Goal: Information Seeking & Learning: Learn about a topic

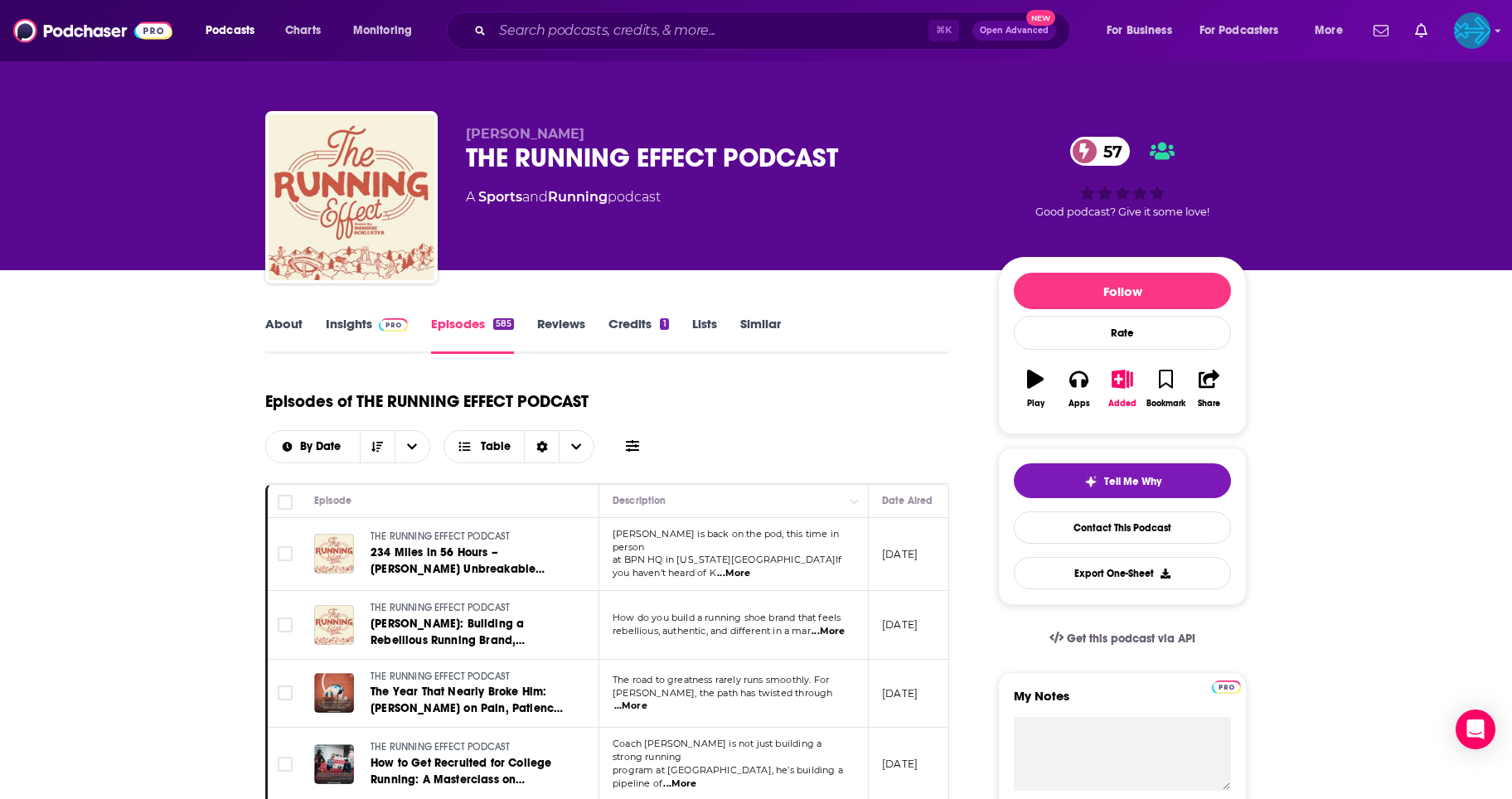
scroll to position [656, 0]
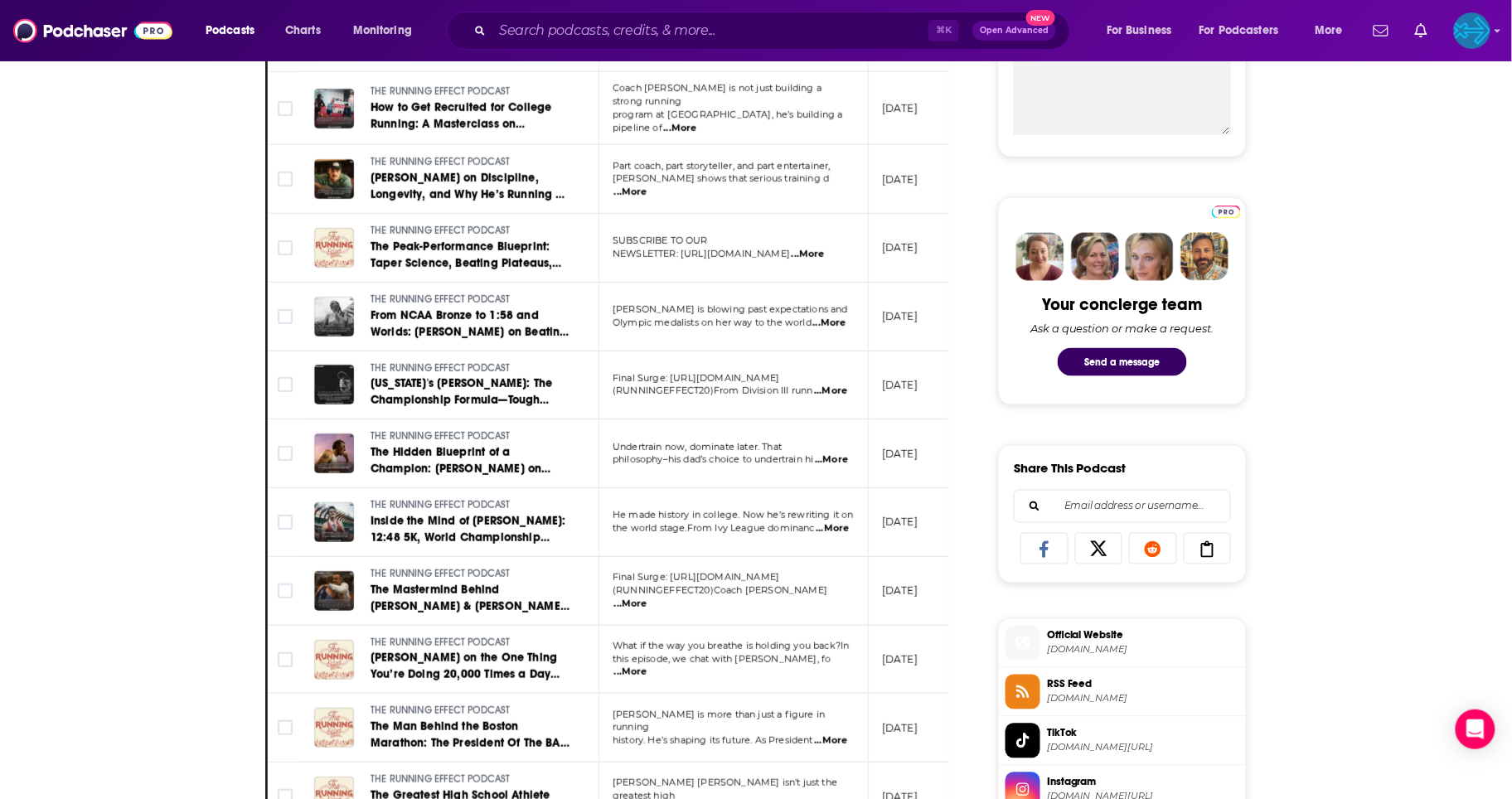
click at [62, 23] on img at bounding box center [93, 31] width 159 height 32
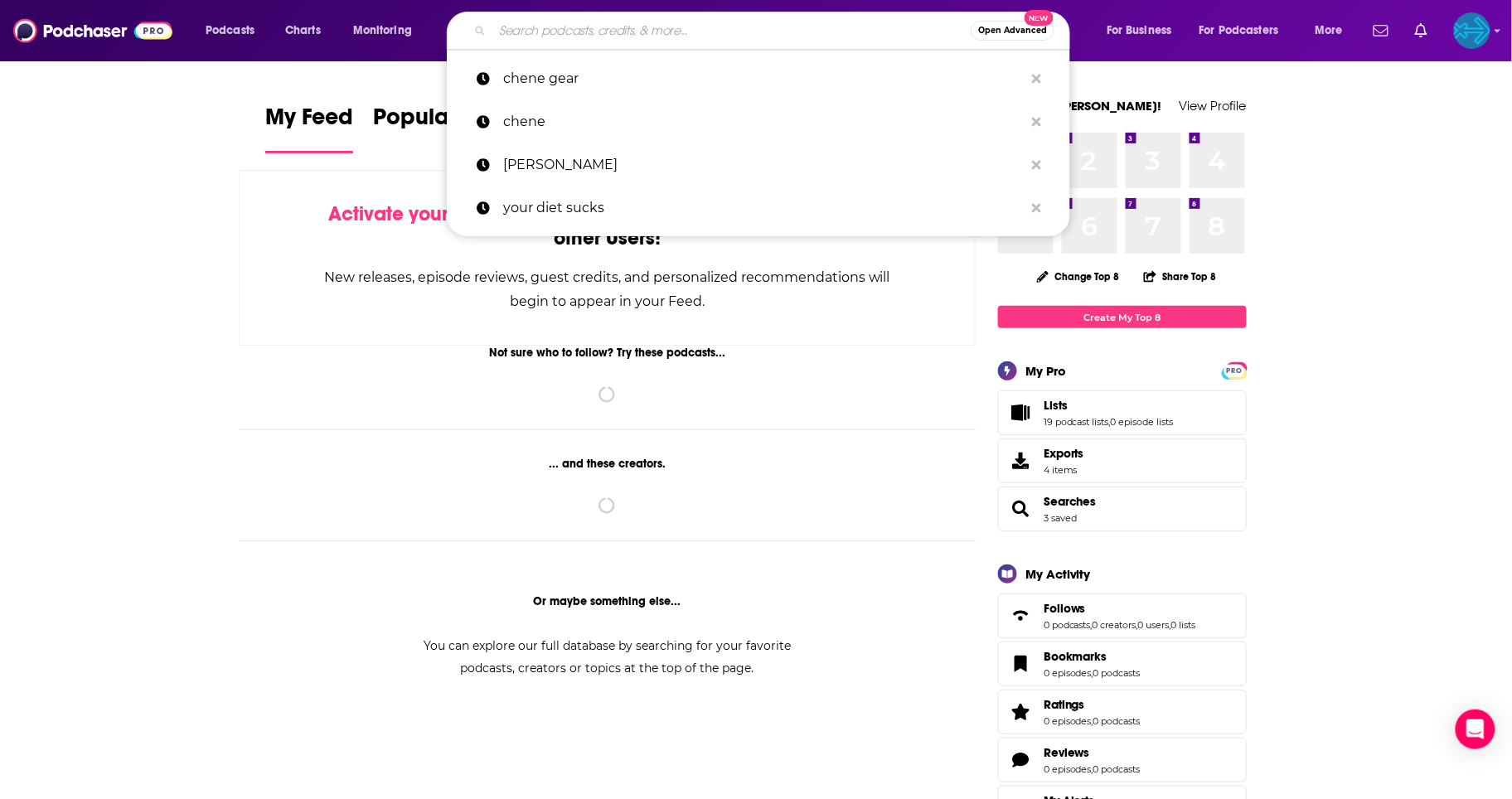
click at [583, 33] on input "Search podcasts, credits, & more..." at bounding box center [731, 31] width 478 height 27
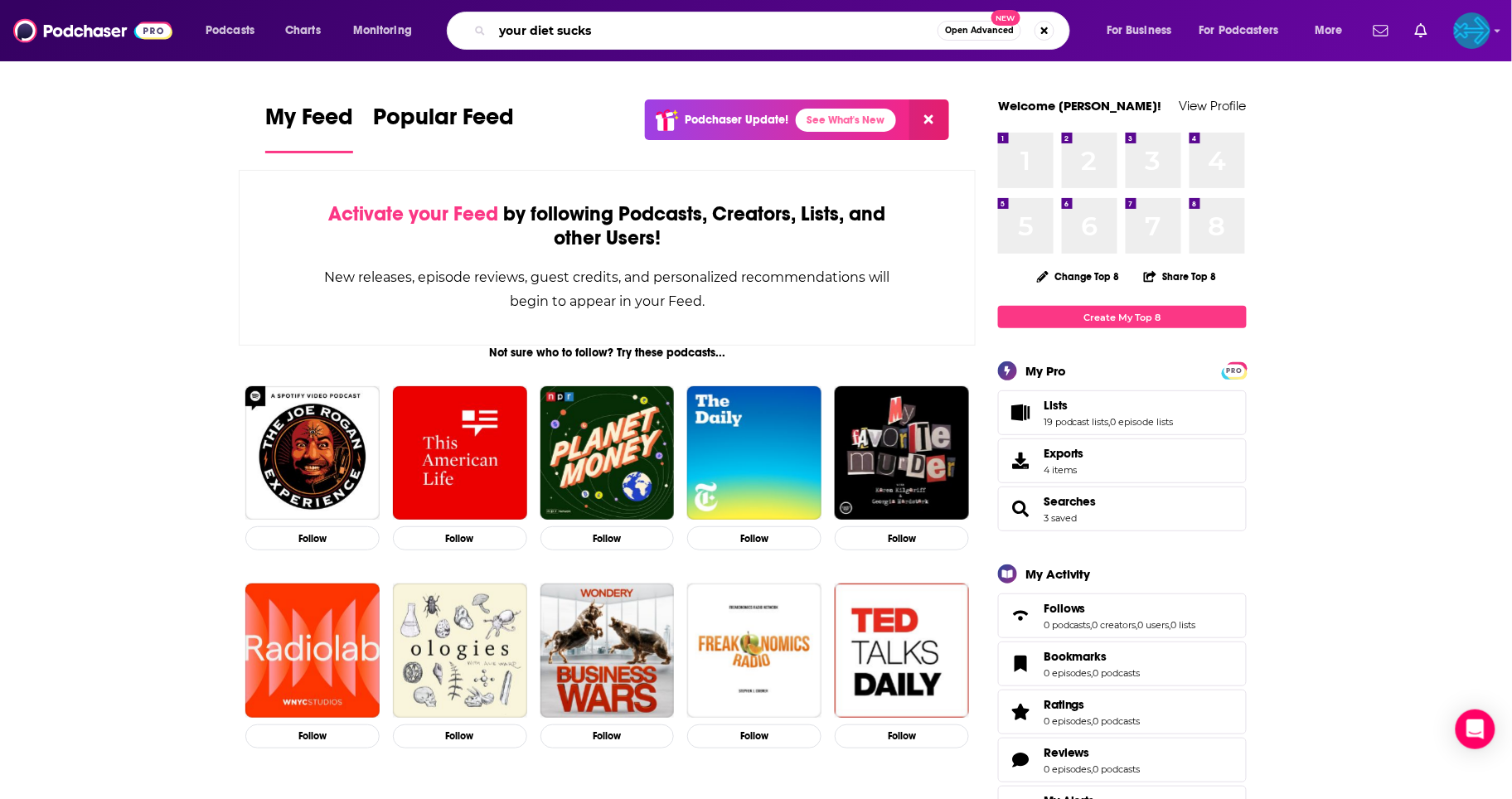
type input "your diet sucks"
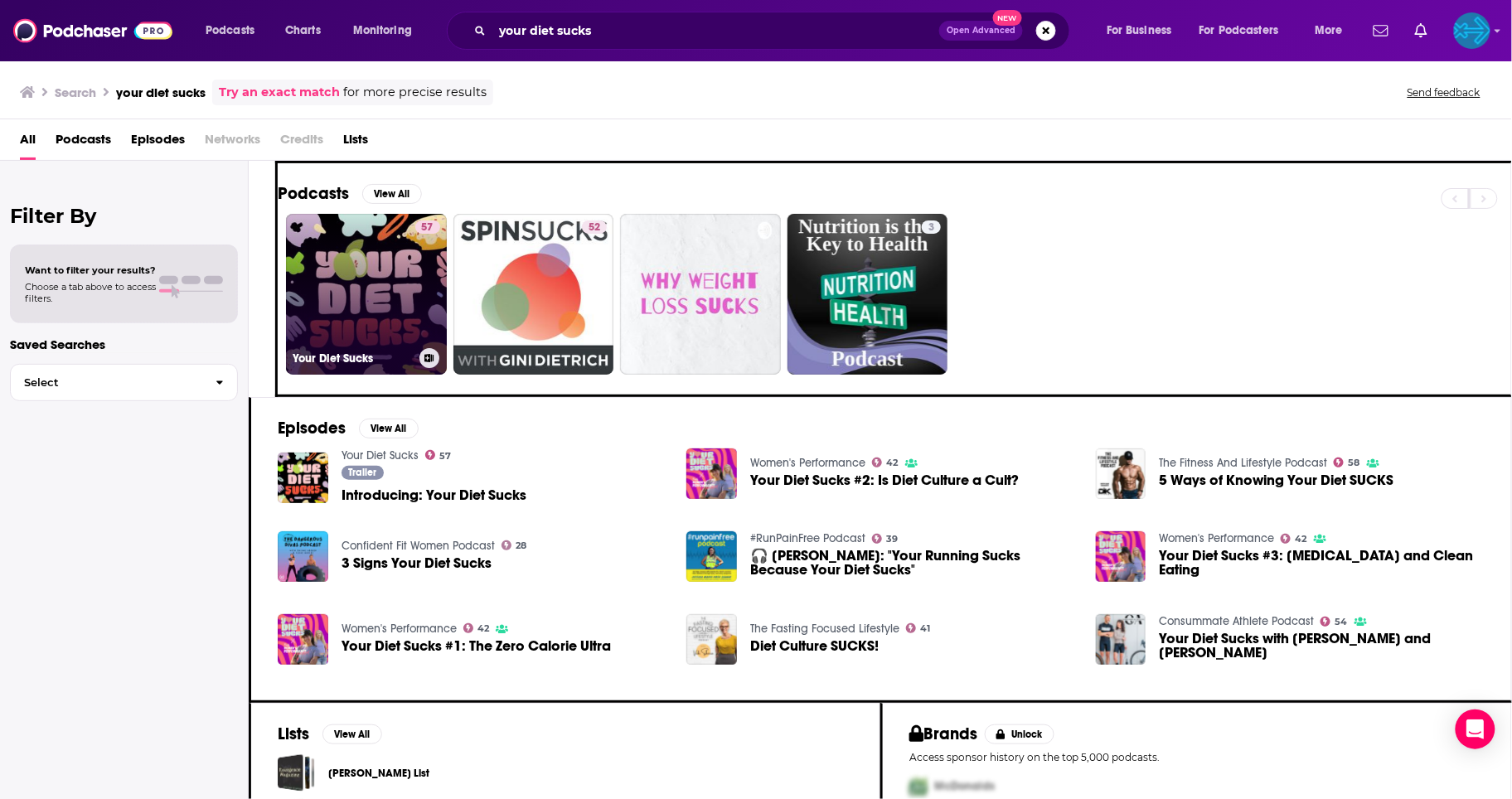
click at [384, 327] on link "57 Your Diet Sucks" at bounding box center [367, 294] width 161 height 161
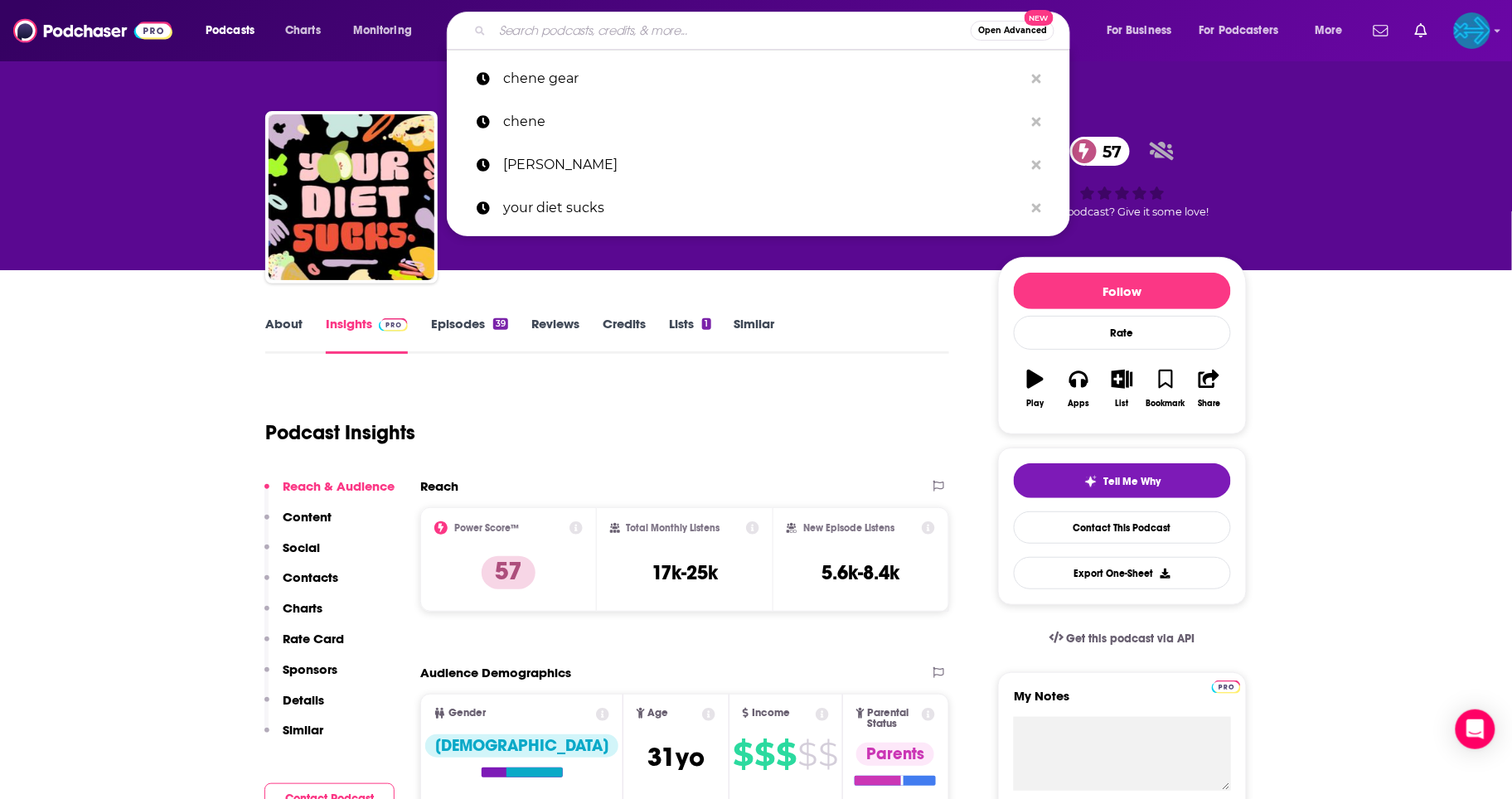
click at [624, 35] on input "Search podcasts, credits, & more..." at bounding box center [731, 31] width 478 height 27
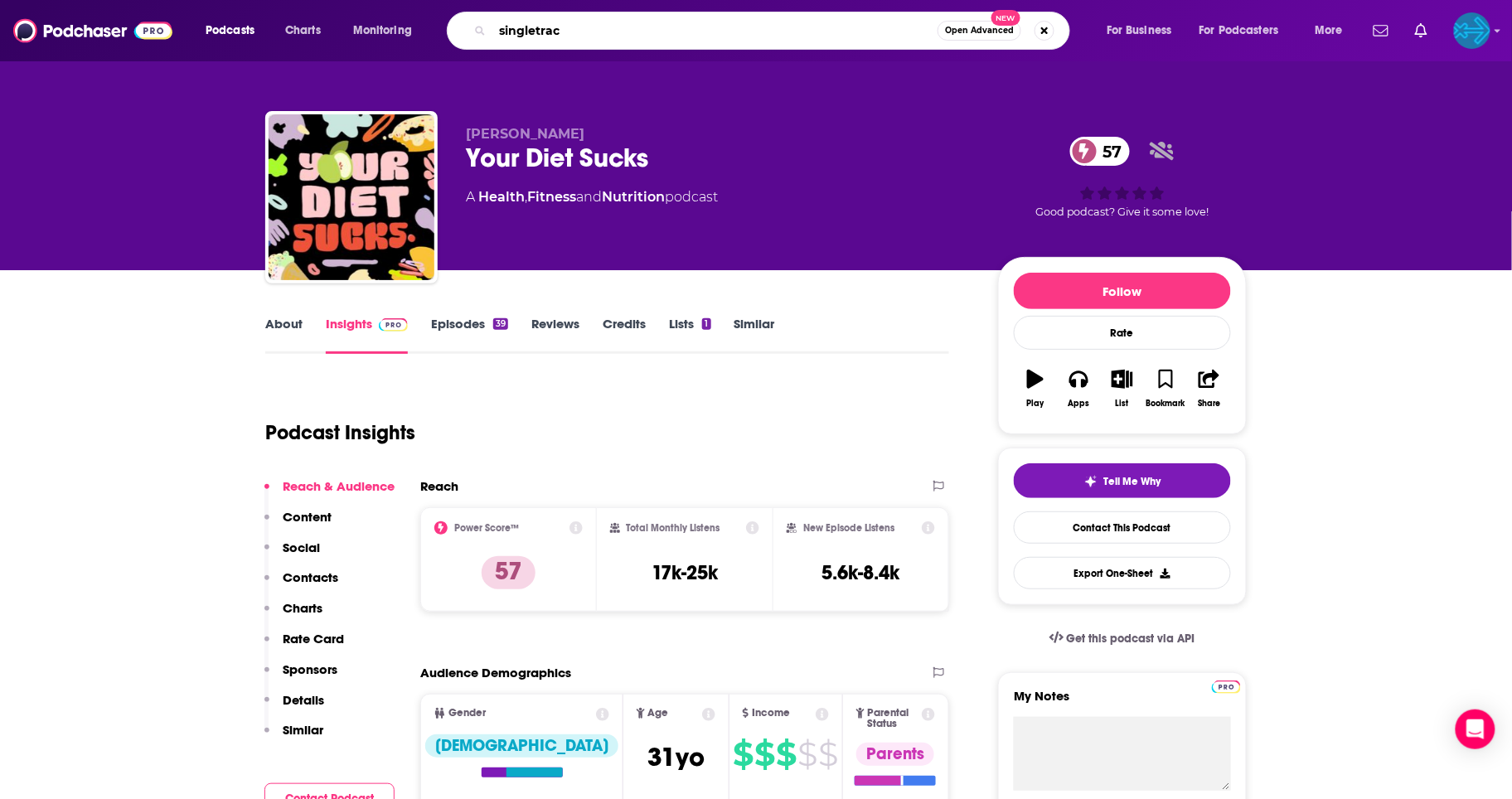
type input "singletrack"
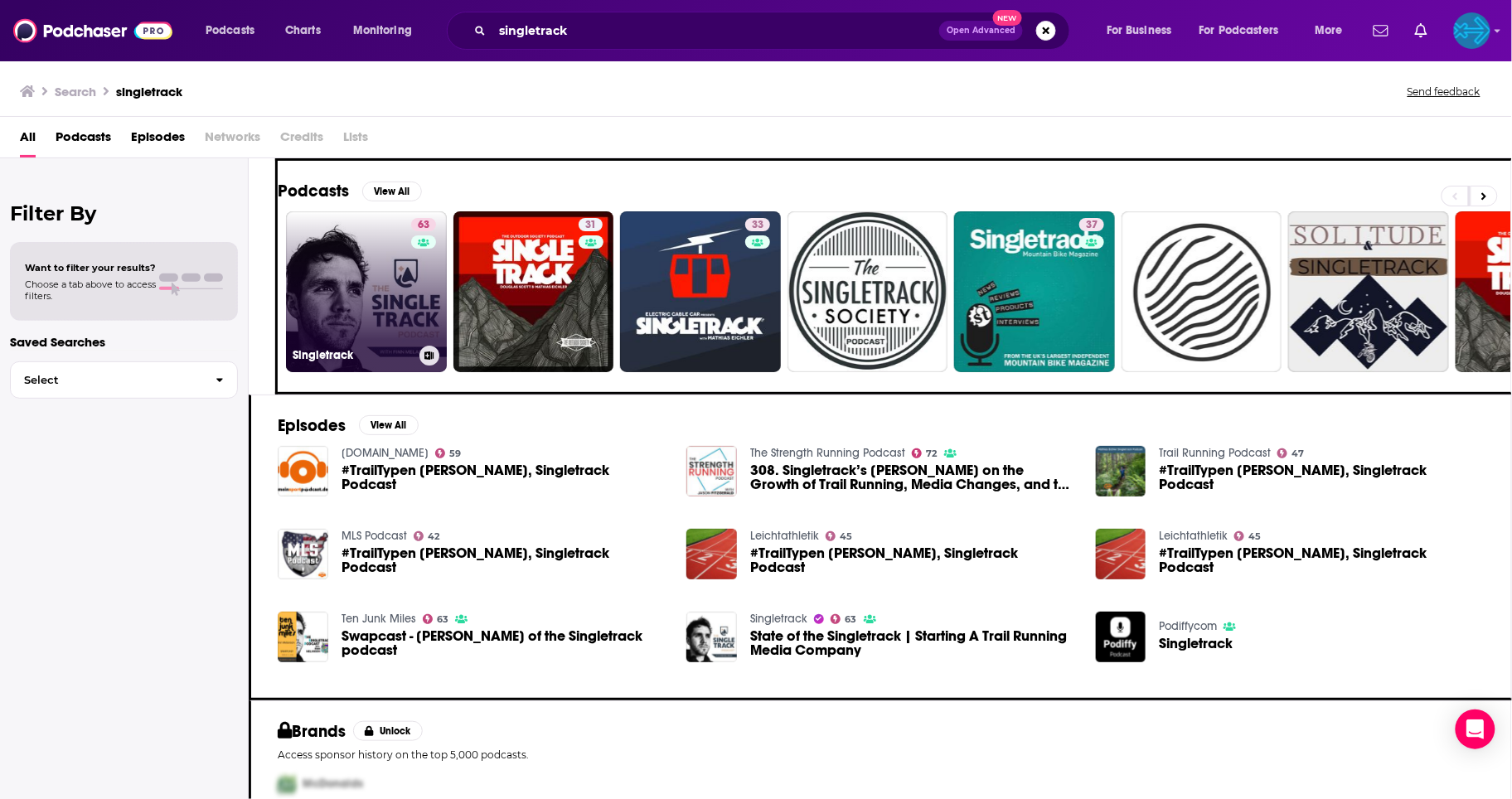
click at [379, 233] on link "63 Singletrack" at bounding box center [367, 291] width 161 height 161
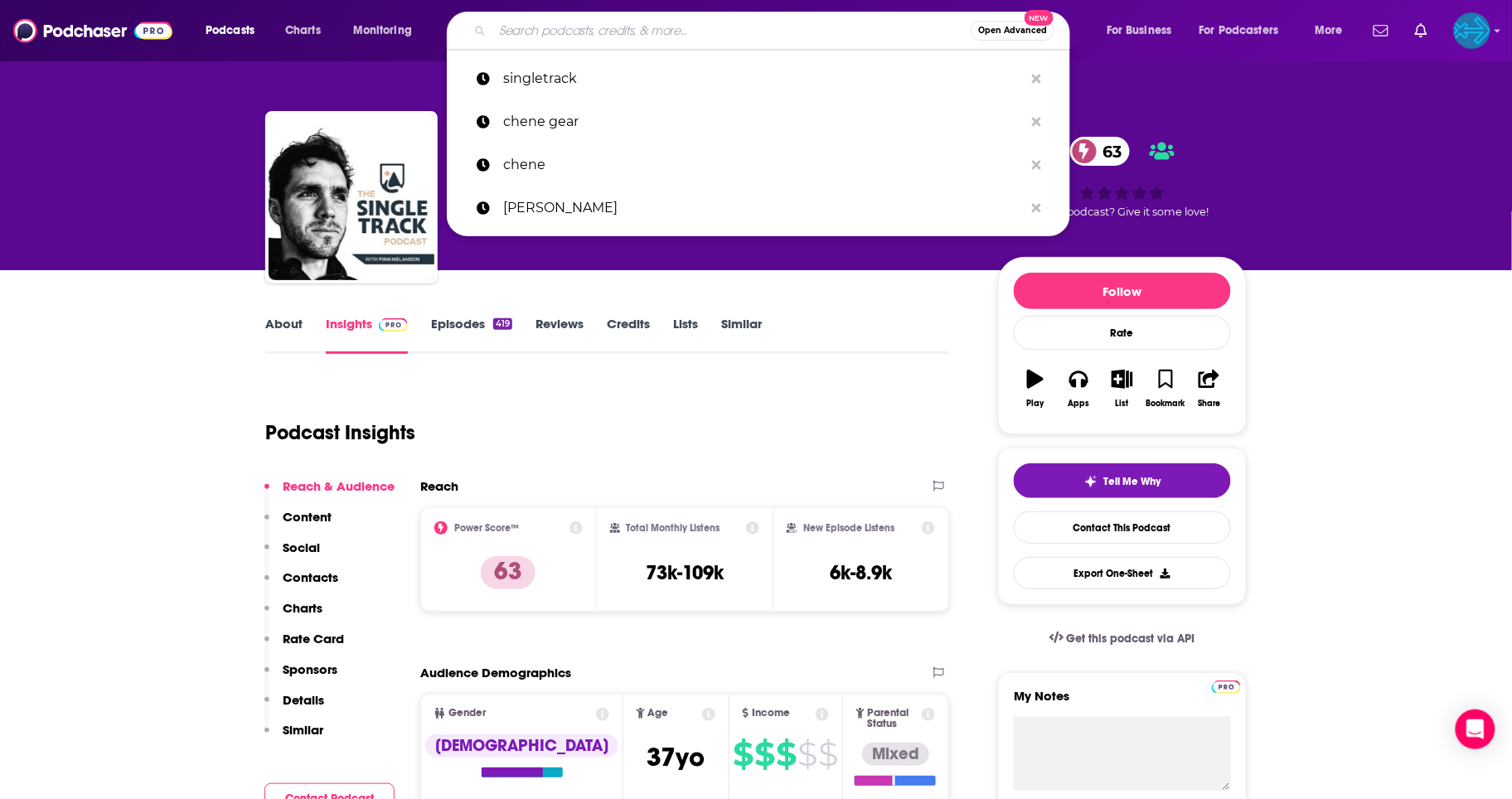
click at [573, 37] on input "Search podcasts, credits, & more..." at bounding box center [731, 31] width 478 height 27
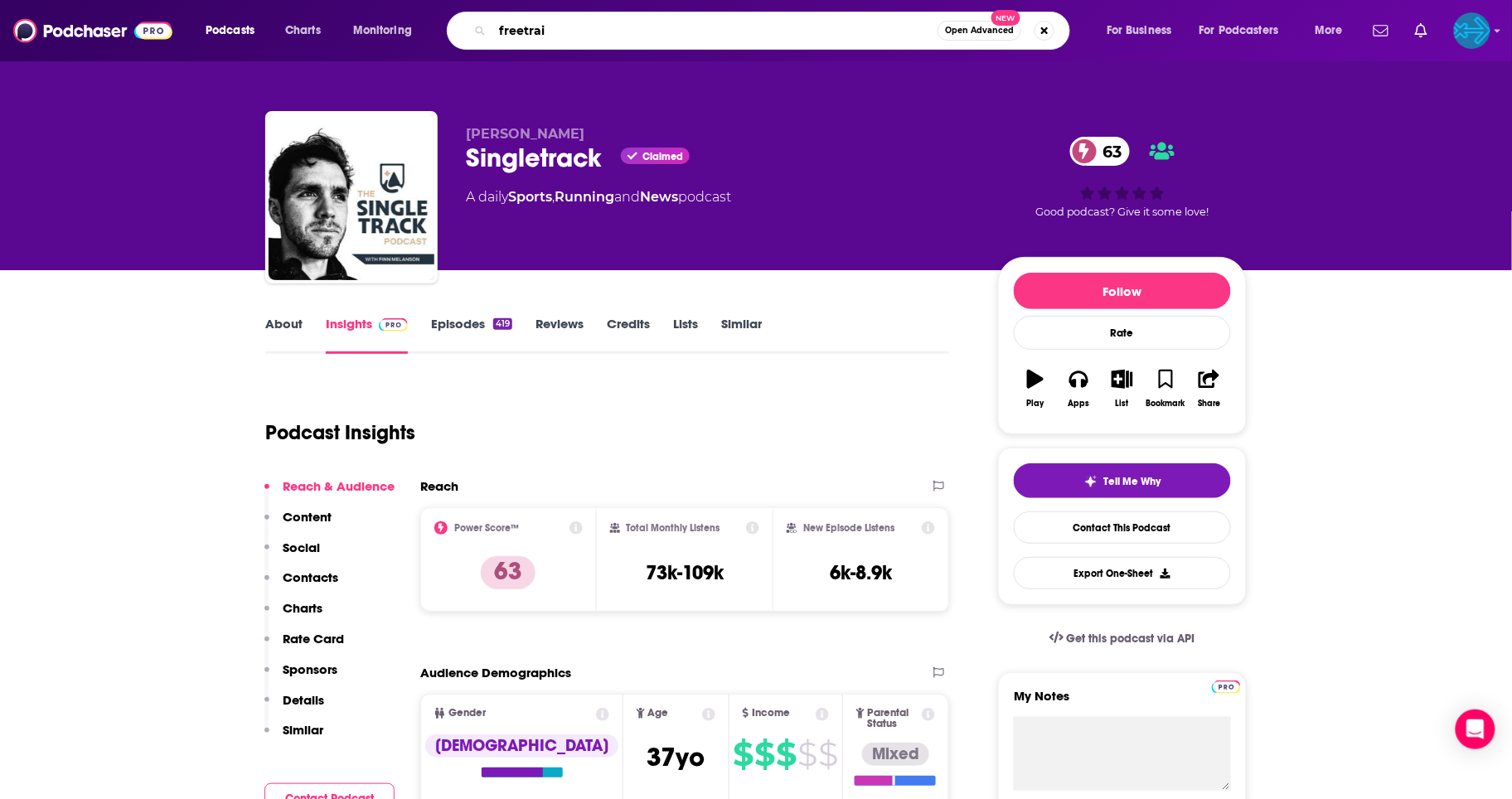
type input "freetrail"
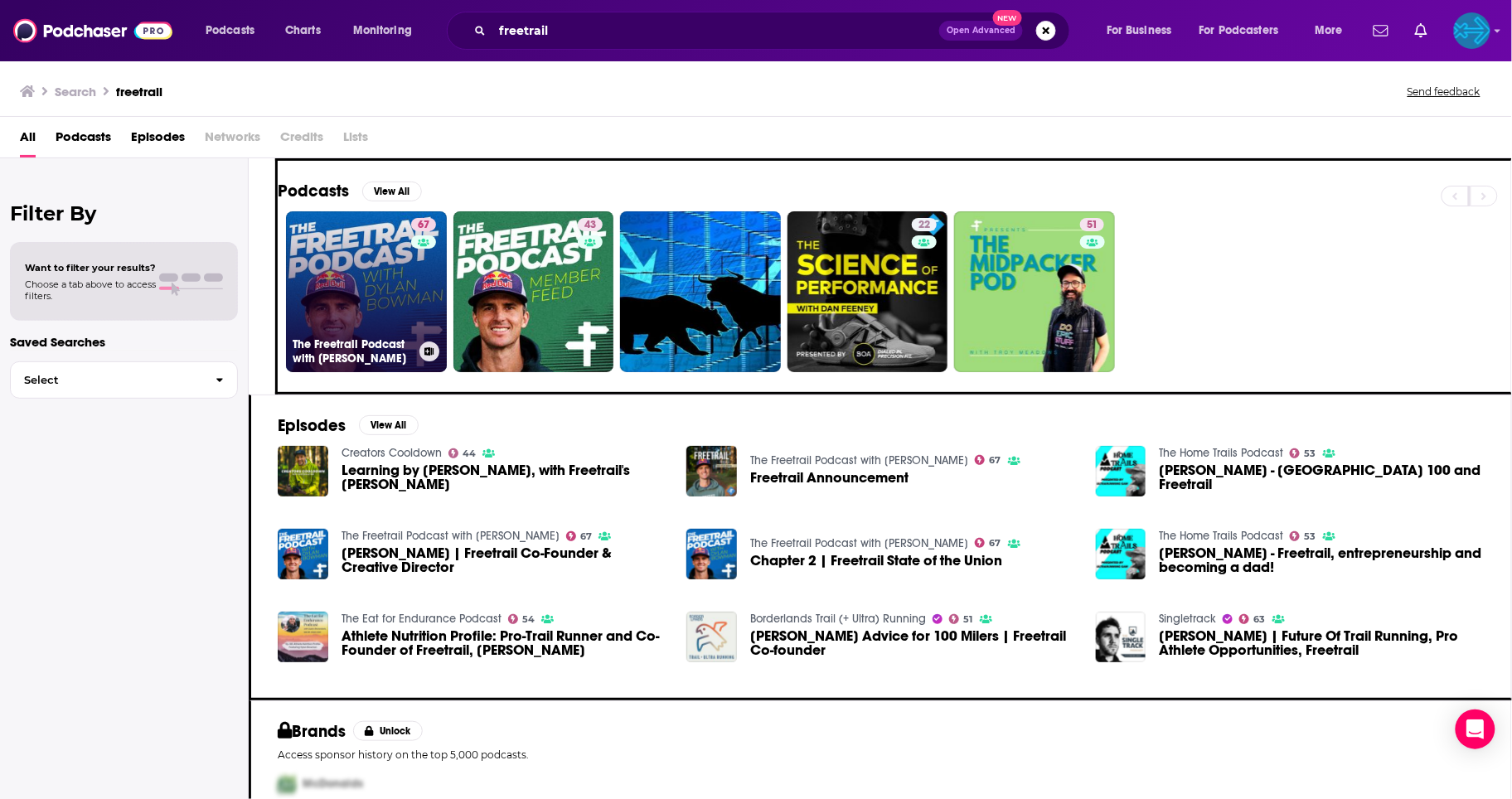
click at [383, 286] on link "67 The Freetrail Podcast with [PERSON_NAME]" at bounding box center [367, 291] width 161 height 161
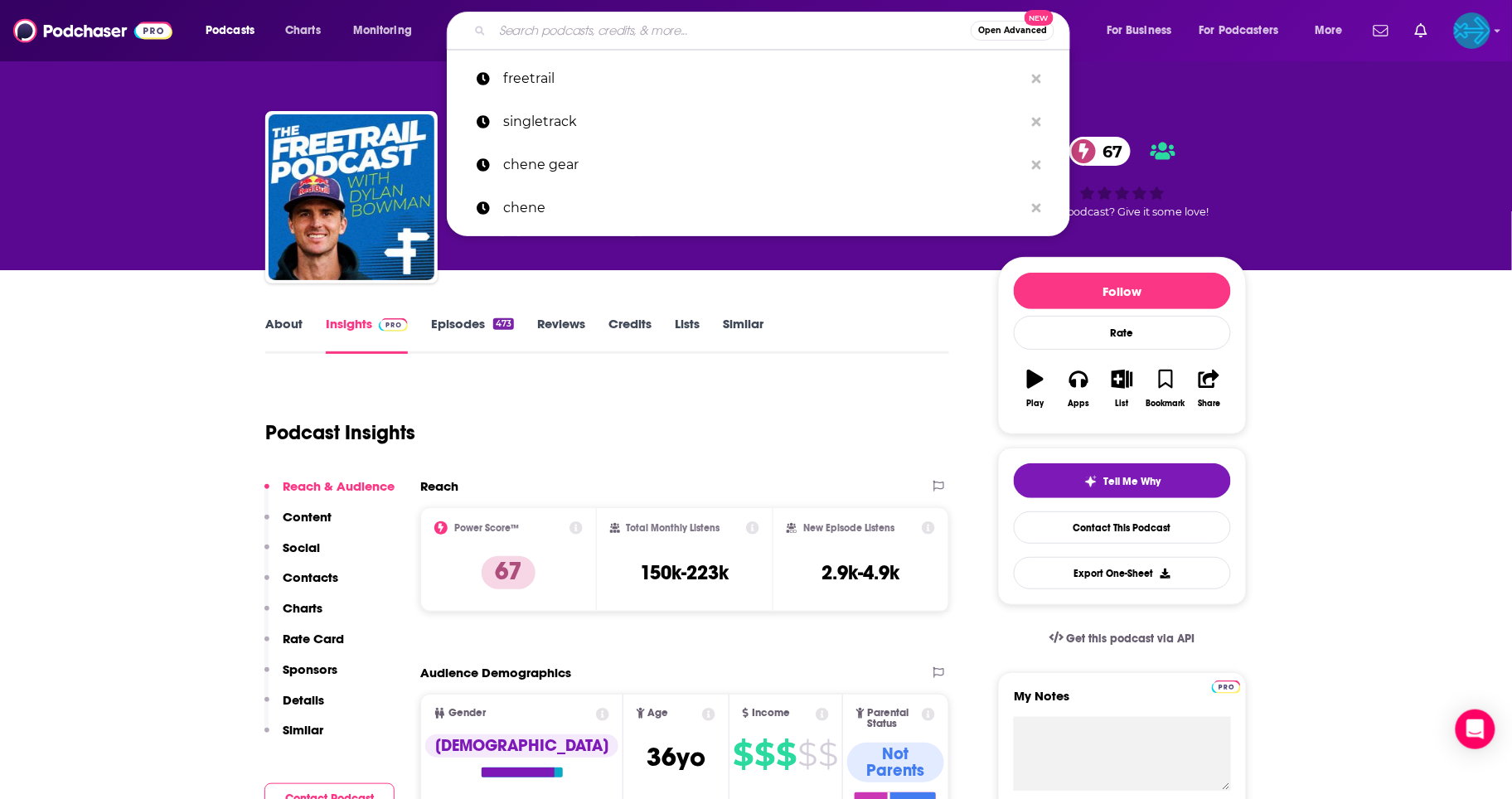
click at [550, 38] on input "Search podcasts, credits, & more..." at bounding box center [731, 31] width 478 height 27
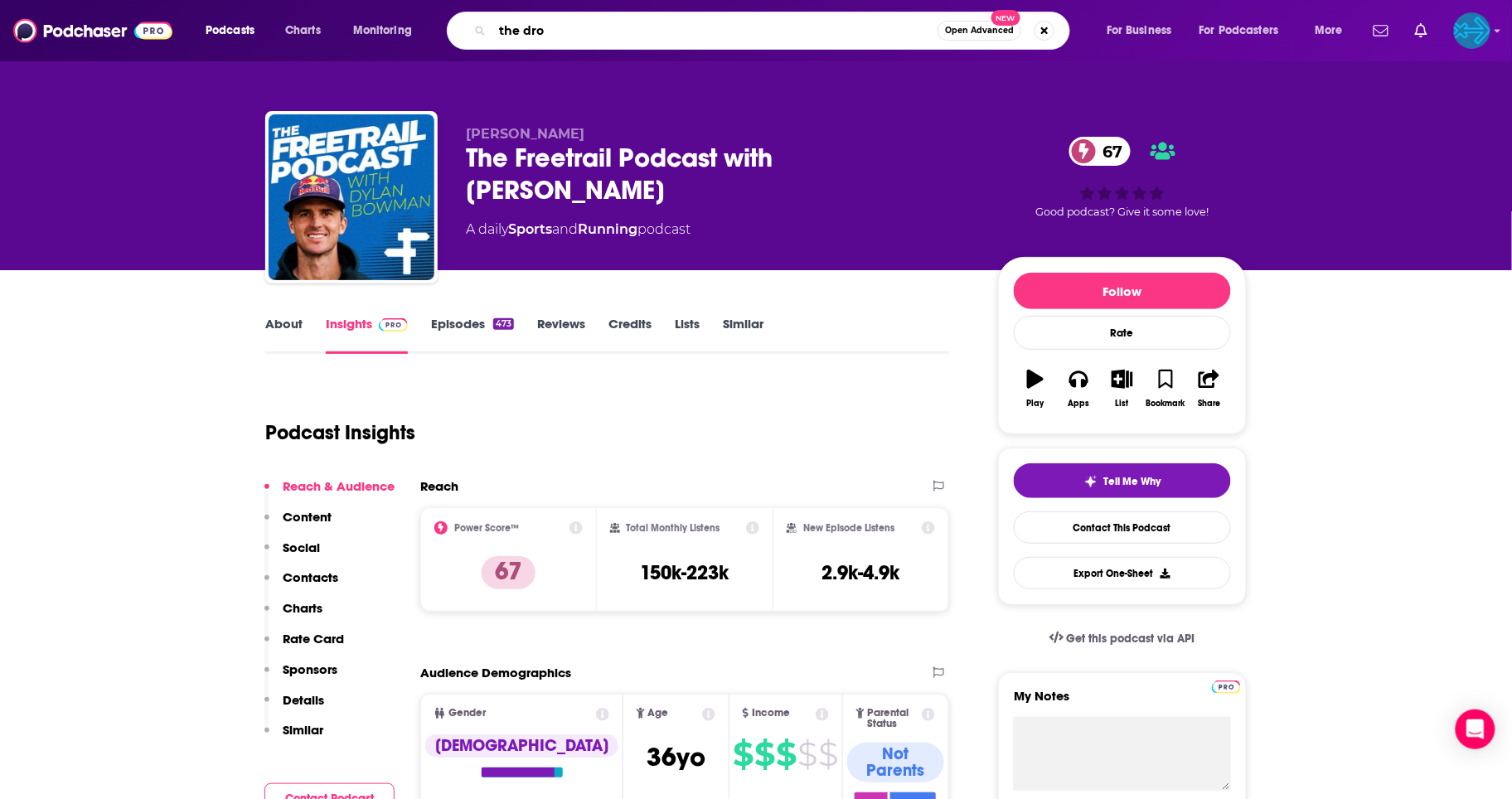
type input "the drop"
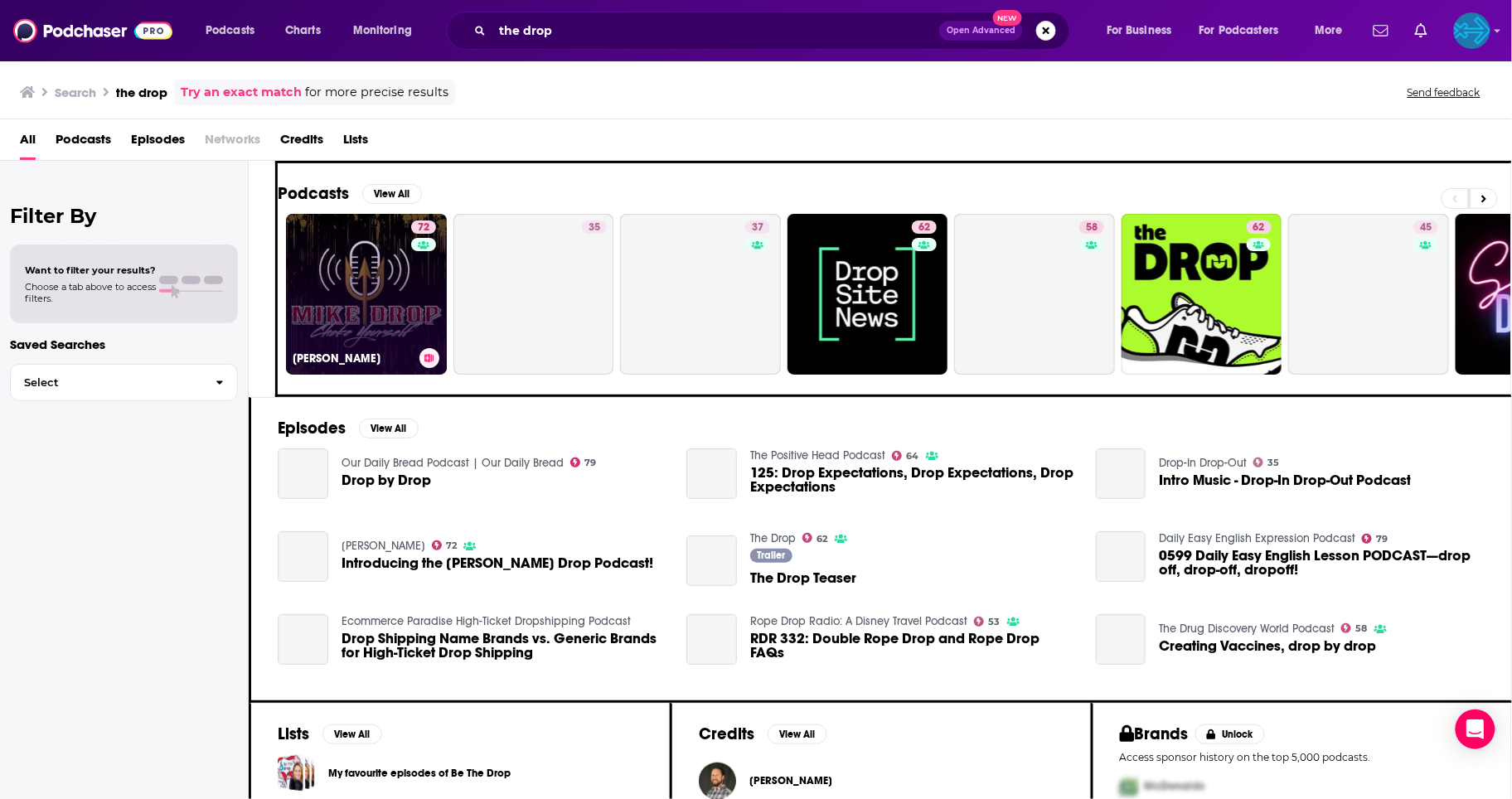
click at [411, 248] on div "72" at bounding box center [425, 284] width 29 height 127
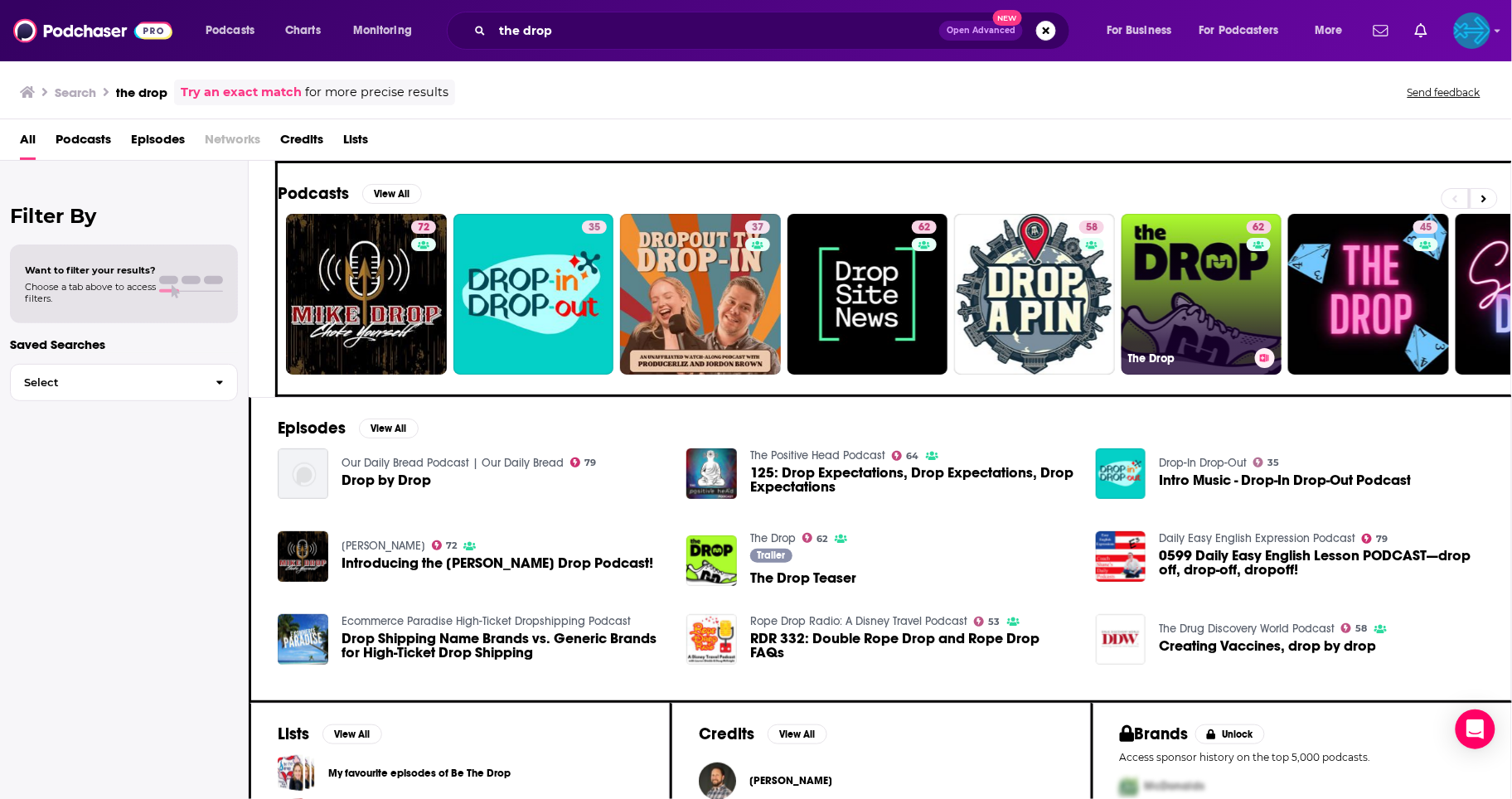
click at [1230, 300] on link "62 The Drop" at bounding box center [1202, 294] width 161 height 161
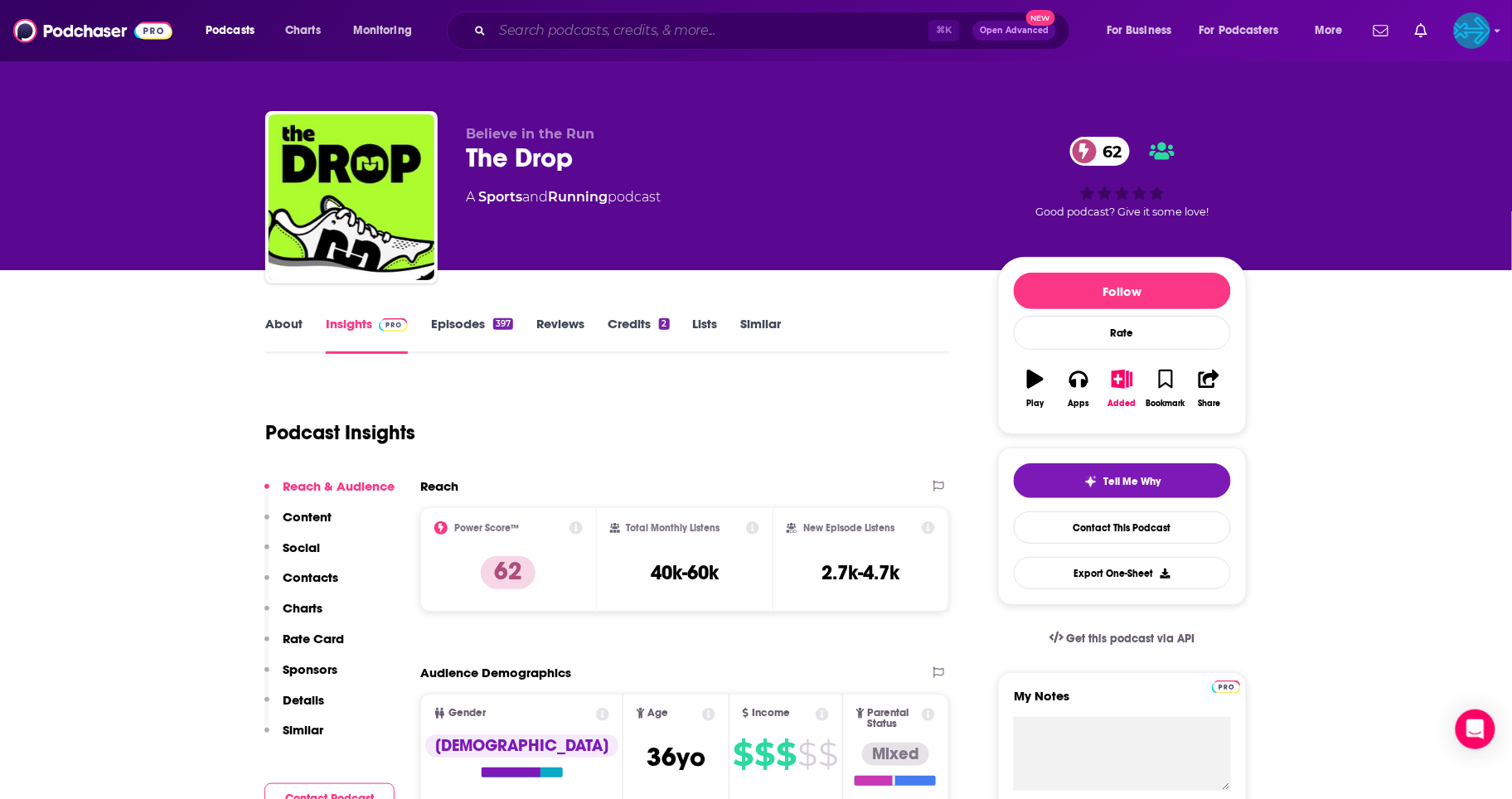
click at [704, 41] on input "Search podcasts, credits, & more..." at bounding box center [710, 31] width 436 height 27
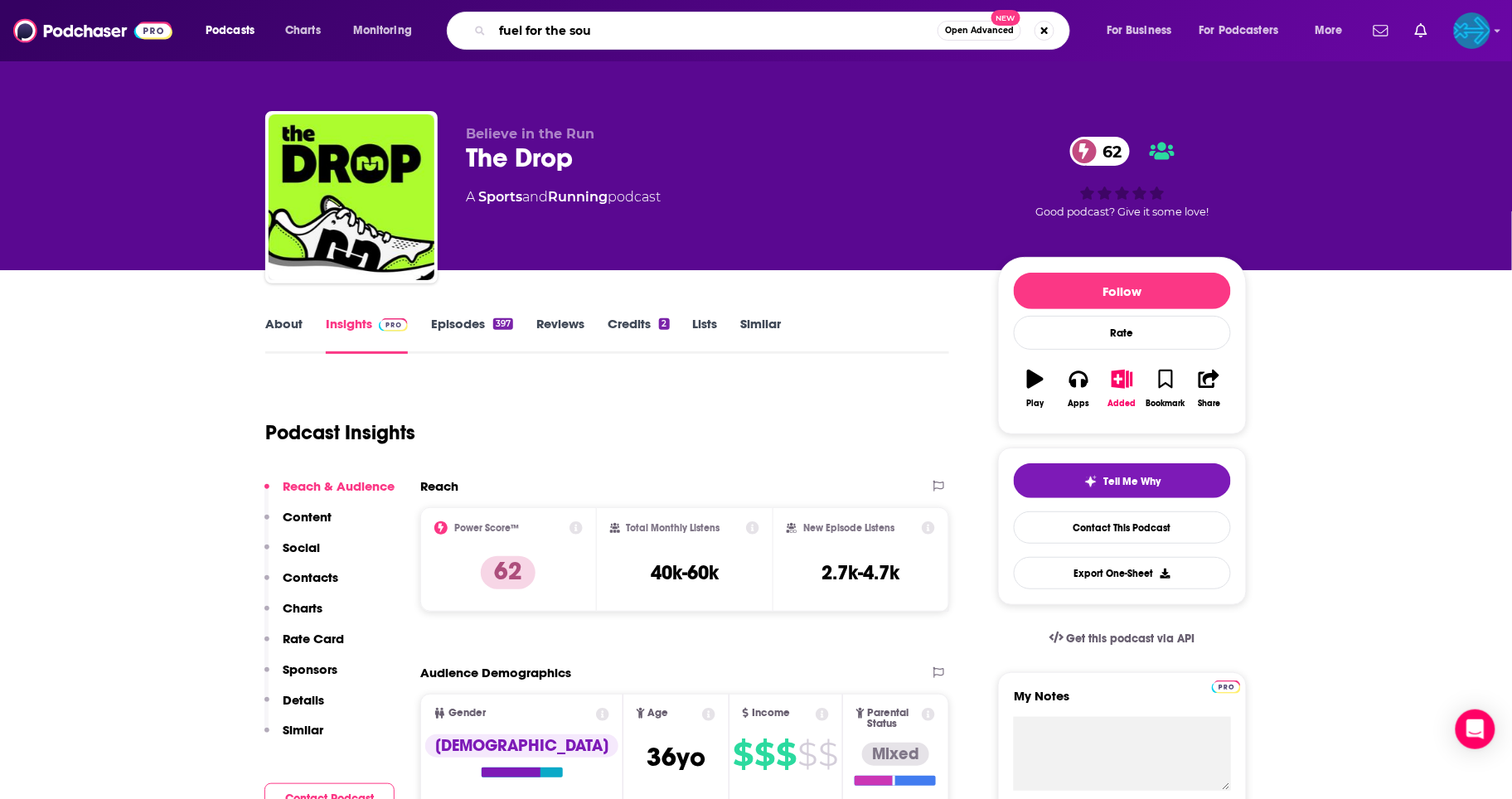
type input "fuel for the soul"
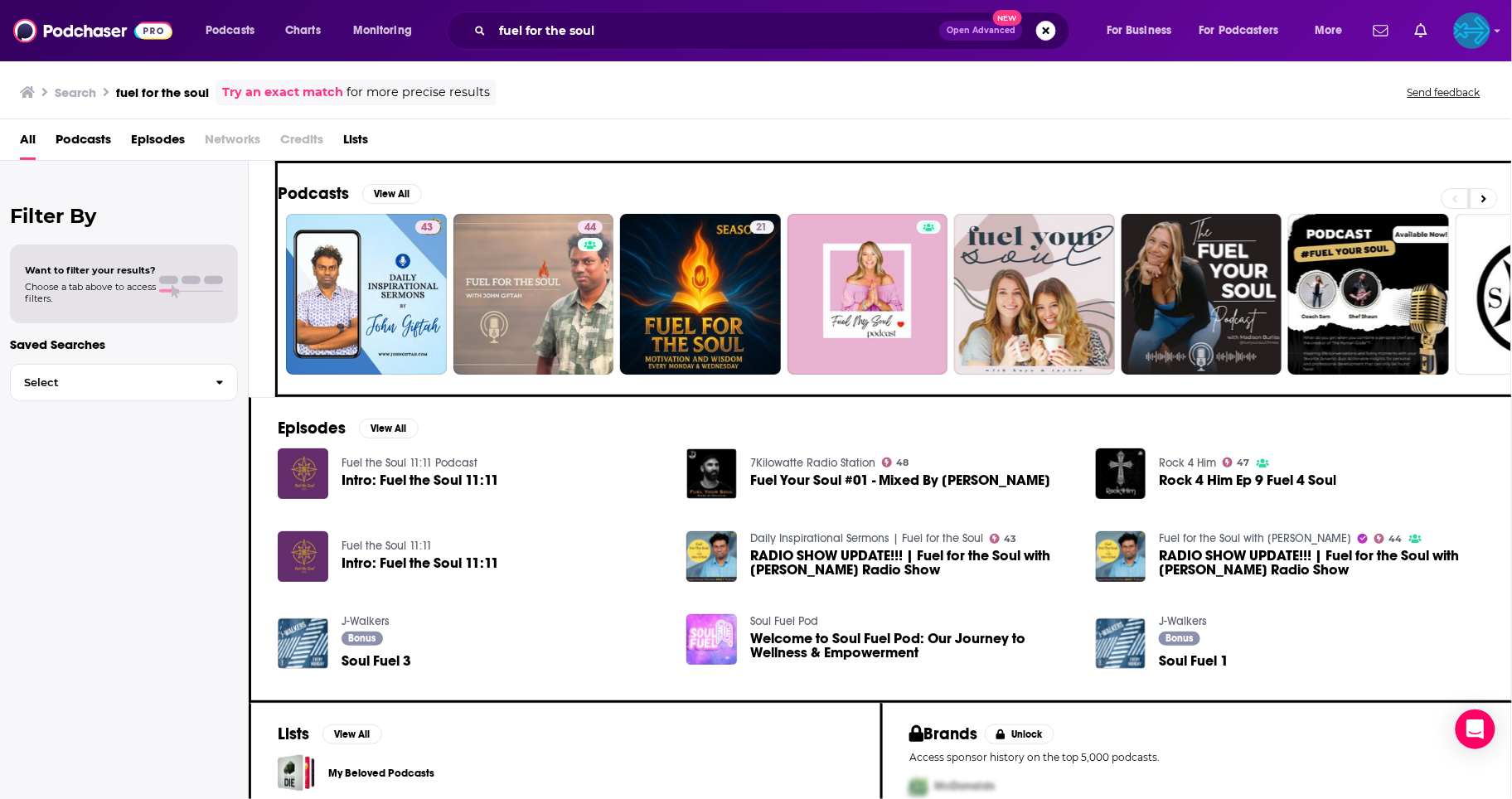
click at [658, 44] on div "fuel for the soul Open Advanced New" at bounding box center [759, 31] width 624 height 39
click at [661, 36] on input "fuel for the soul" at bounding box center [716, 31] width 447 height 27
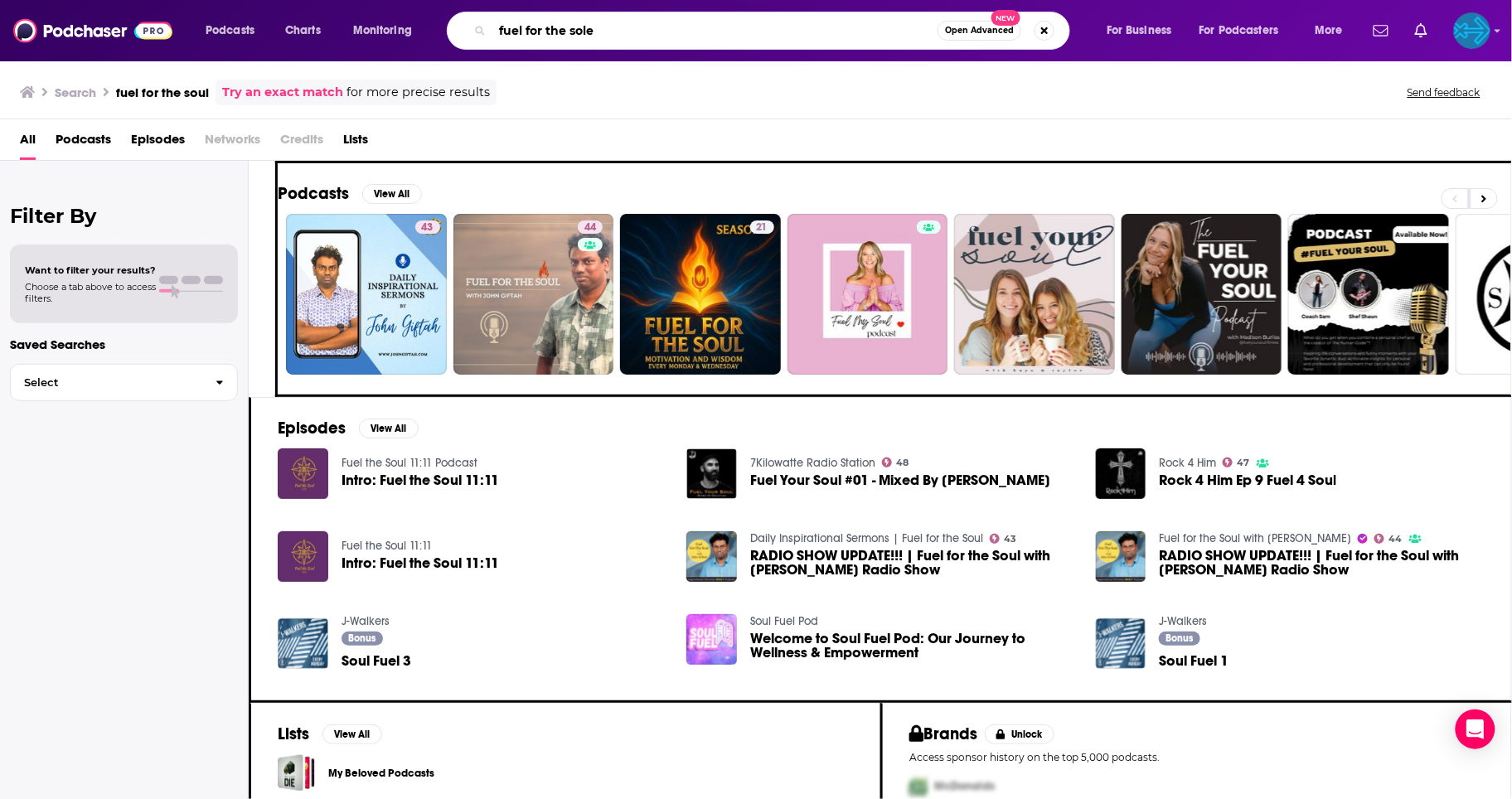
type input "fuel for the sole"
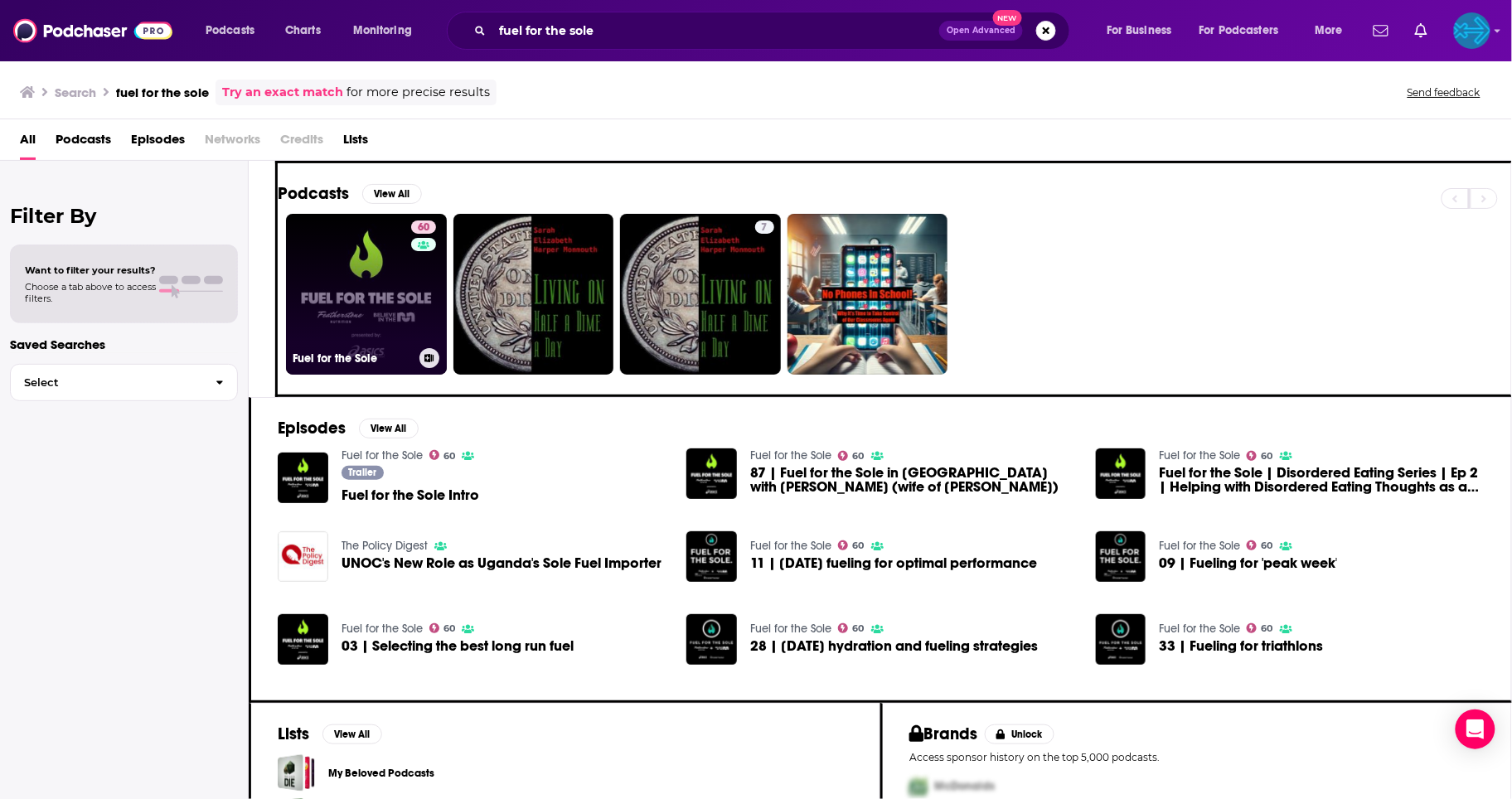
click at [382, 281] on link "60 Fuel for the Sole" at bounding box center [367, 294] width 161 height 161
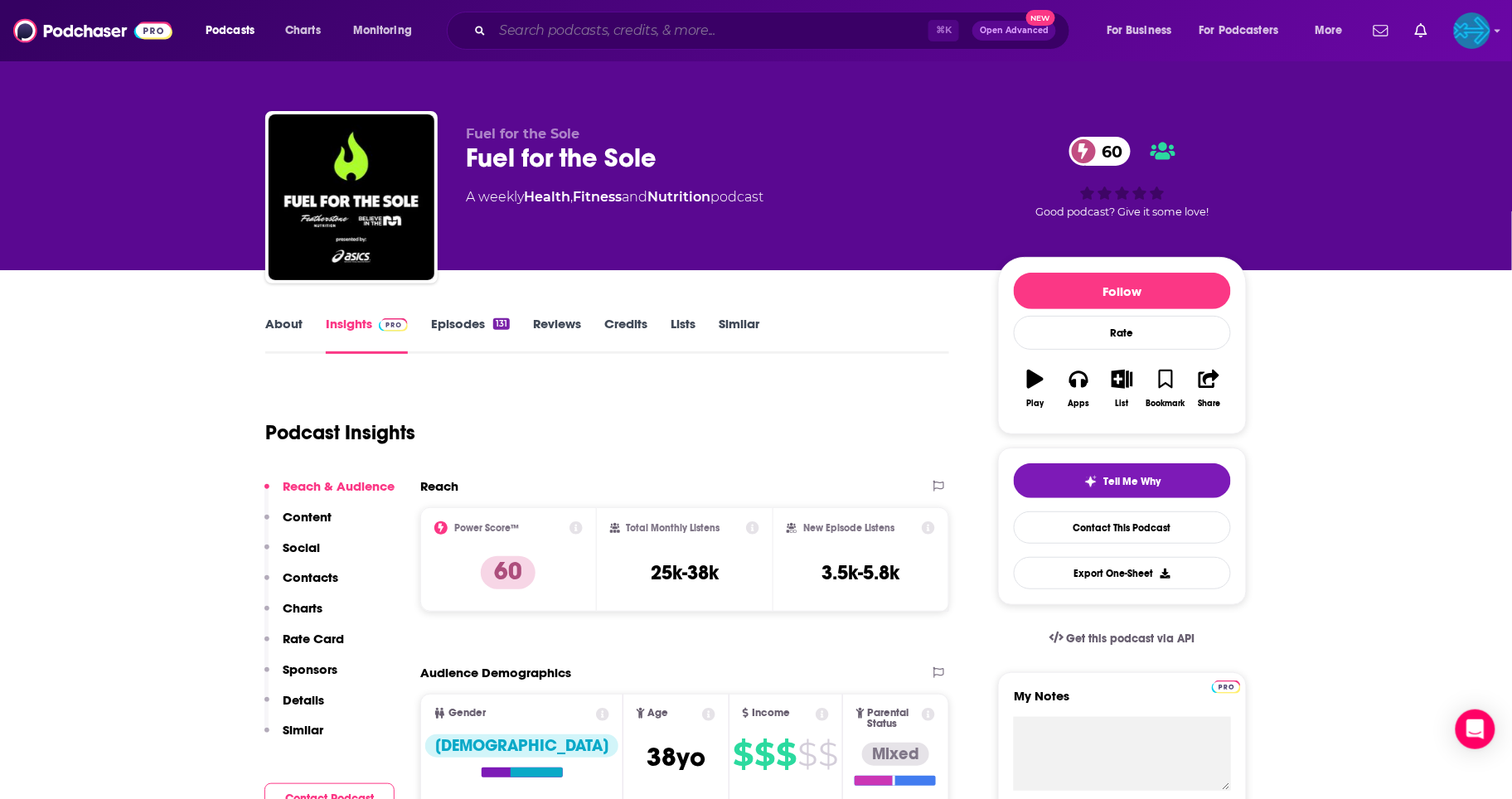
click at [581, 34] on input "Search podcasts, credits, & more..." at bounding box center [710, 31] width 436 height 27
